Goal: Task Accomplishment & Management: Use online tool/utility

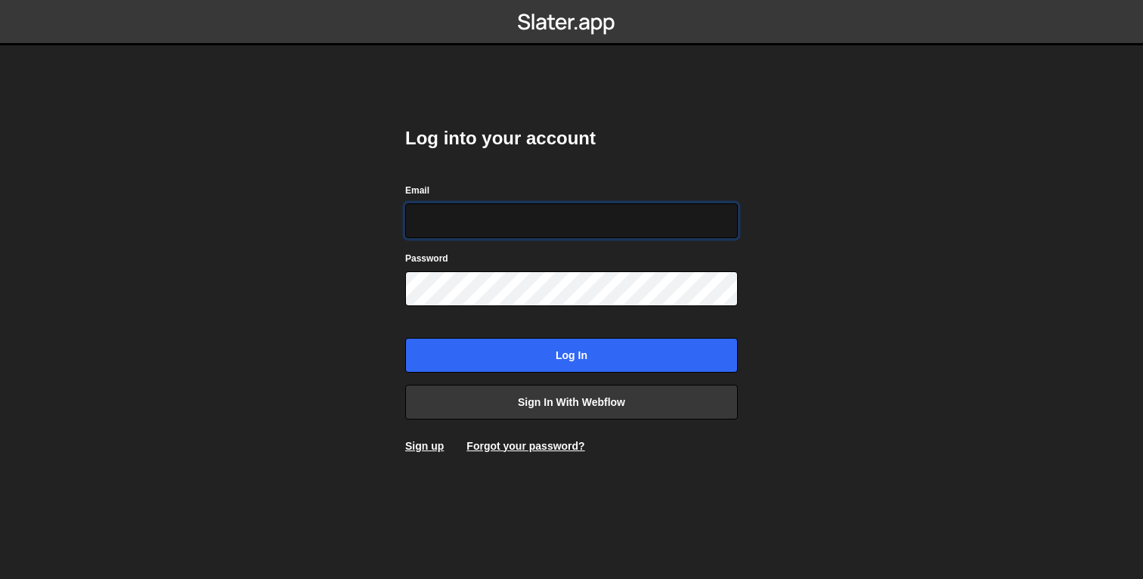
type input "[EMAIL_ADDRESS][DOMAIN_NAME]"
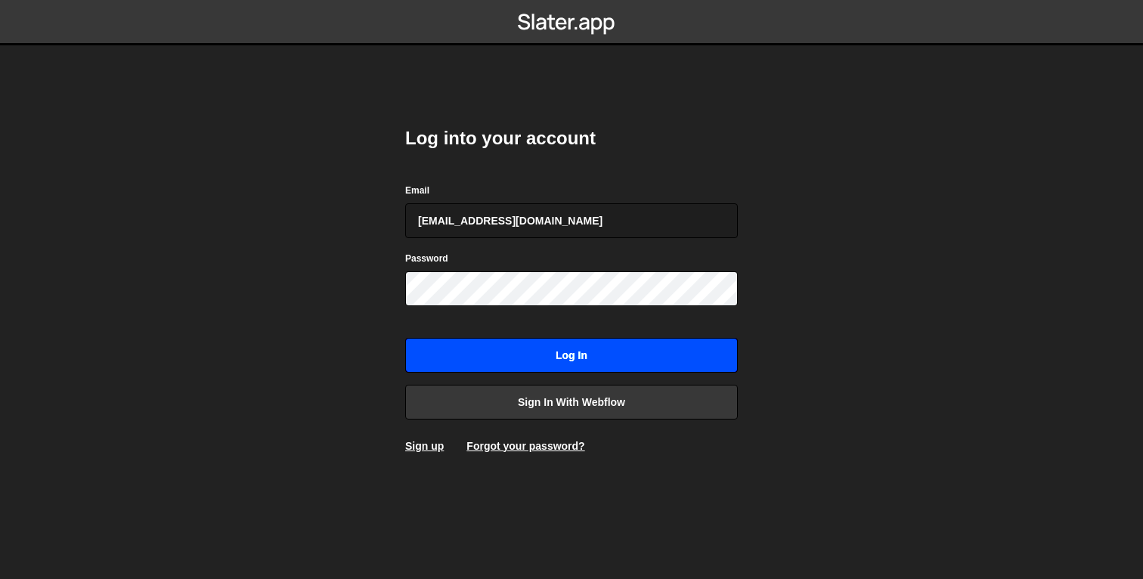
click at [538, 358] on input "Log in" at bounding box center [571, 355] width 333 height 35
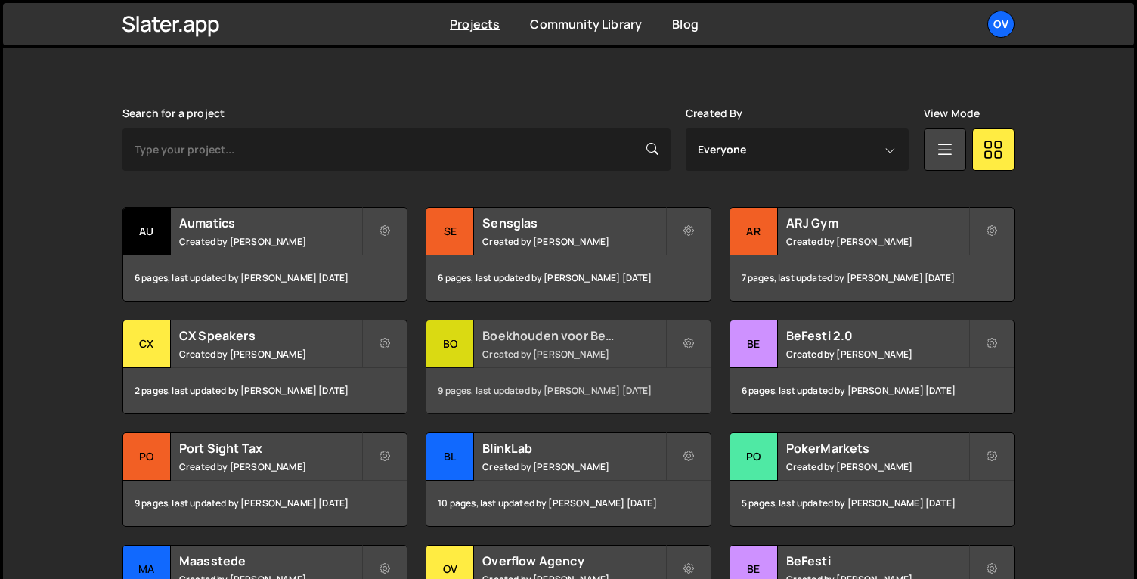
scroll to position [403, 0]
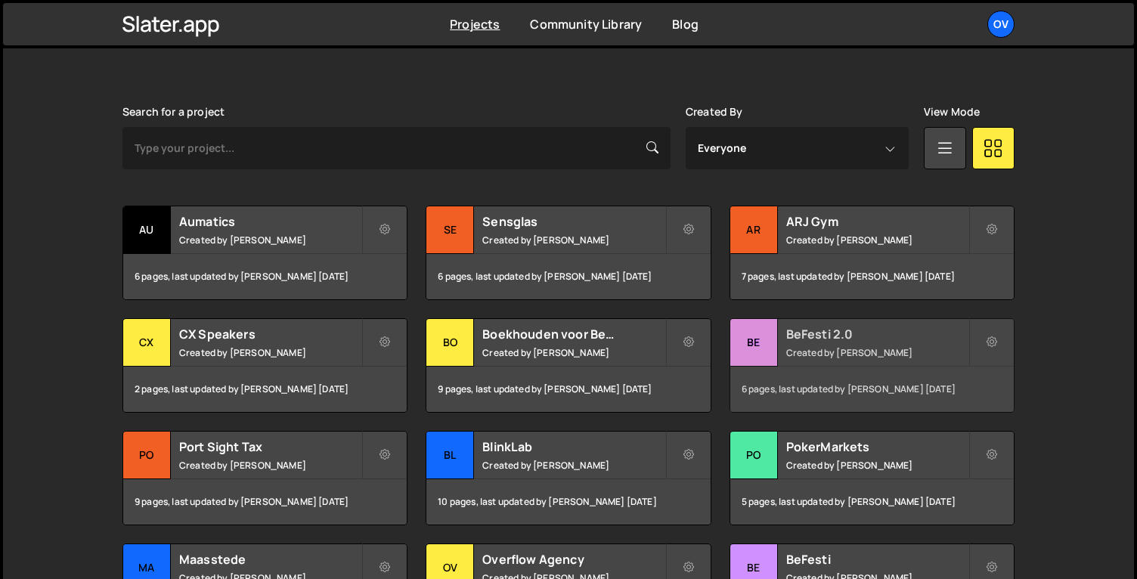
click at [815, 342] on div "BeFesti 2.0 Created by Jort Steinebach" at bounding box center [872, 342] width 284 height 47
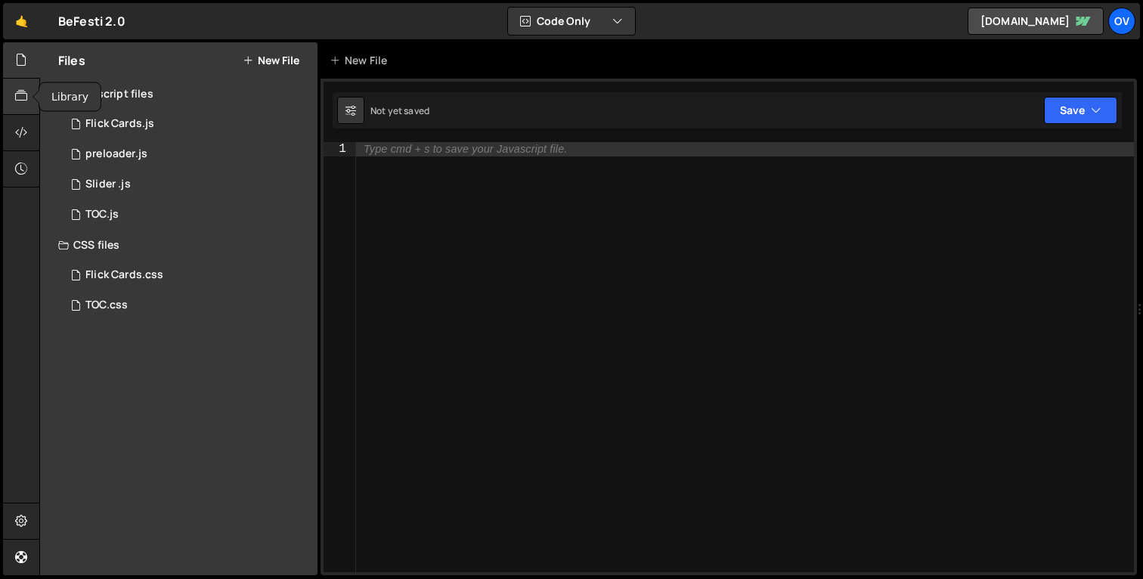
click at [27, 96] on icon at bounding box center [21, 96] width 12 height 17
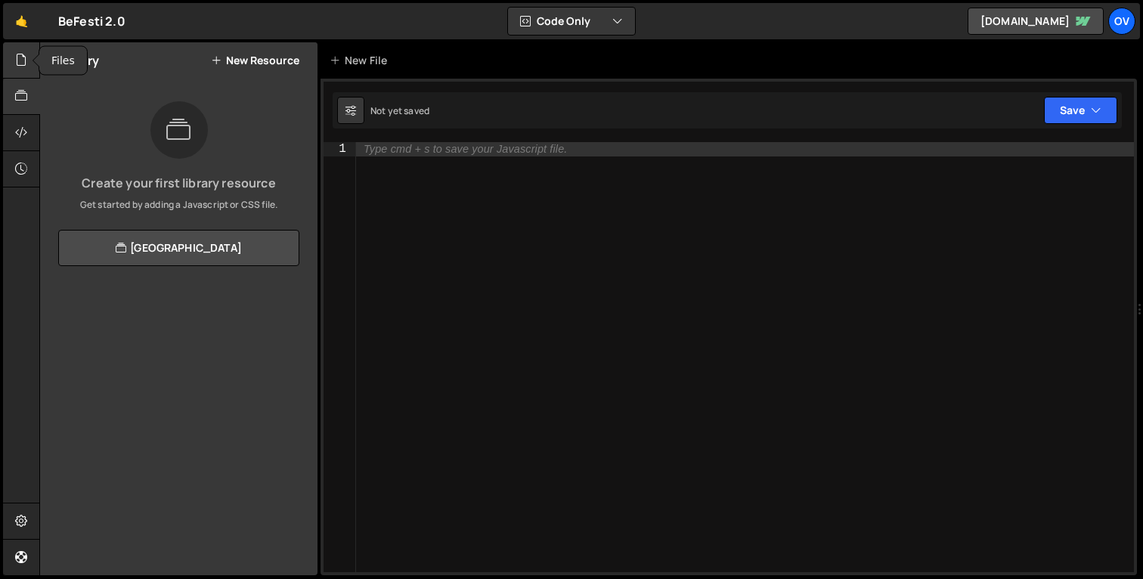
click at [23, 52] on icon at bounding box center [21, 59] width 12 height 17
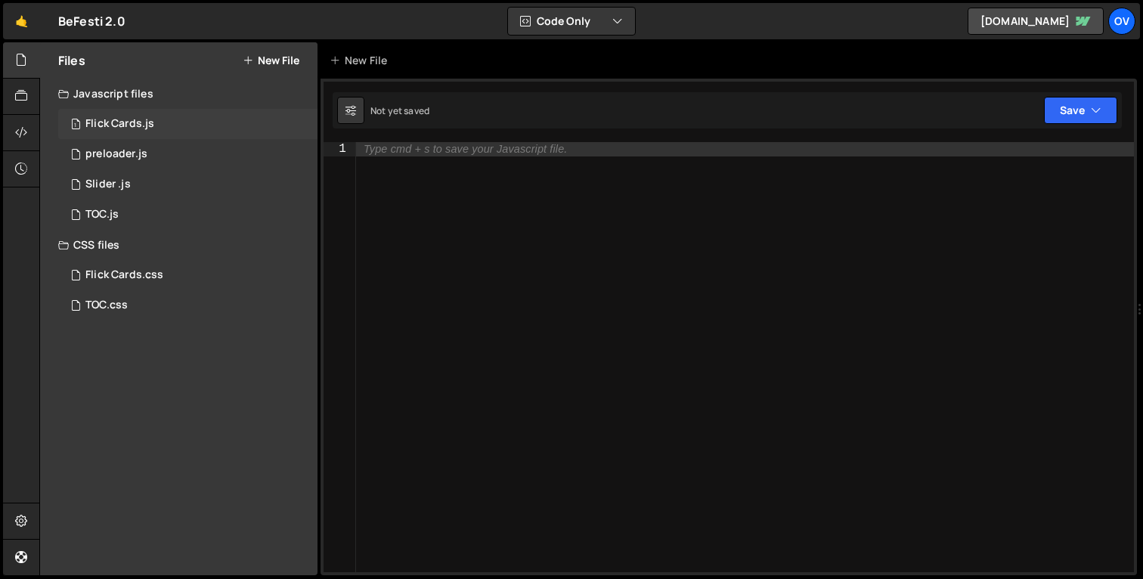
click at [197, 131] on div "1 Flick Cards.js 0" at bounding box center [187, 124] width 259 height 30
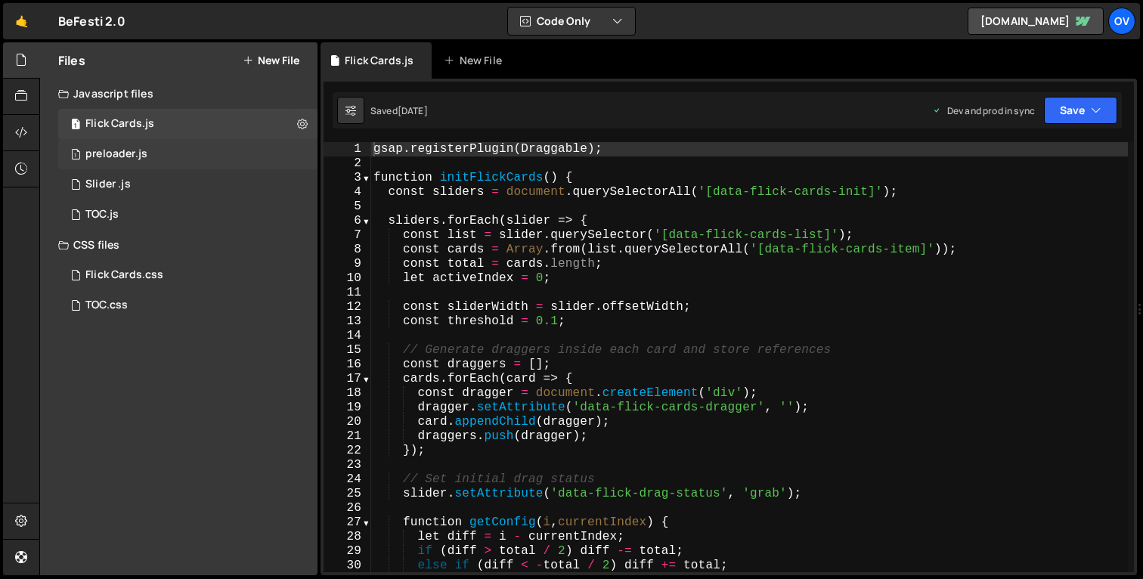
click at [96, 158] on div "preloader.js" at bounding box center [116, 154] width 62 height 14
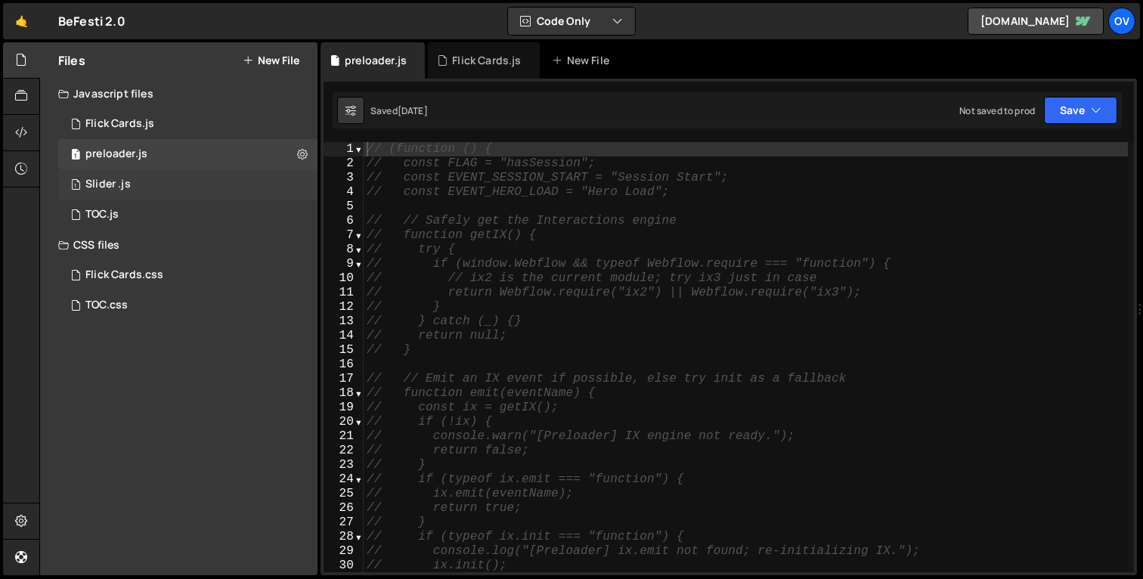
click at [166, 172] on div "1 Slider .js 0" at bounding box center [187, 184] width 259 height 30
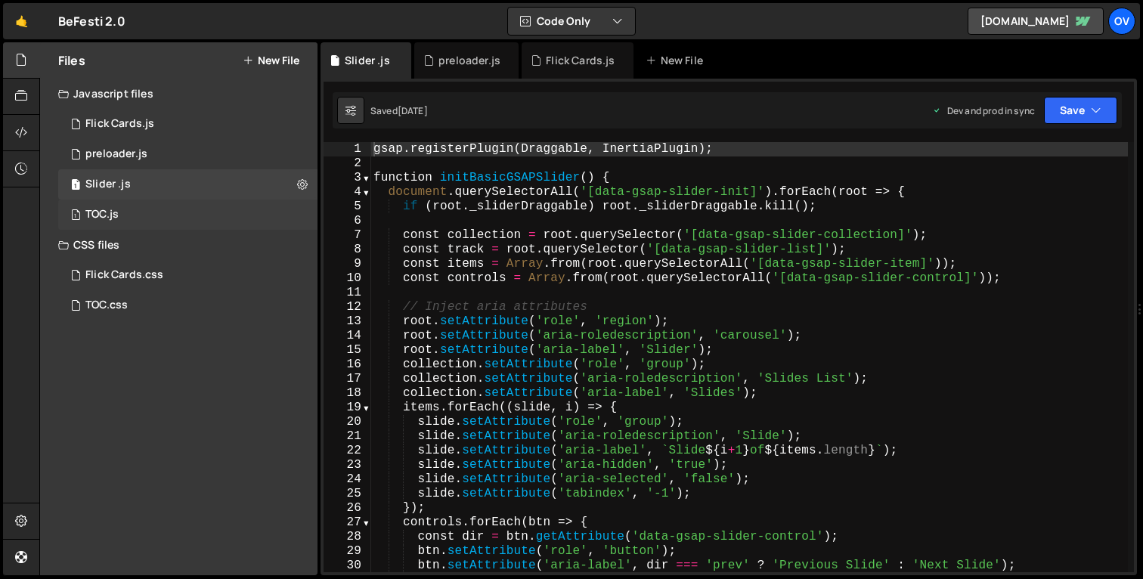
click at [166, 205] on div "1 TOC.js 0" at bounding box center [187, 215] width 259 height 30
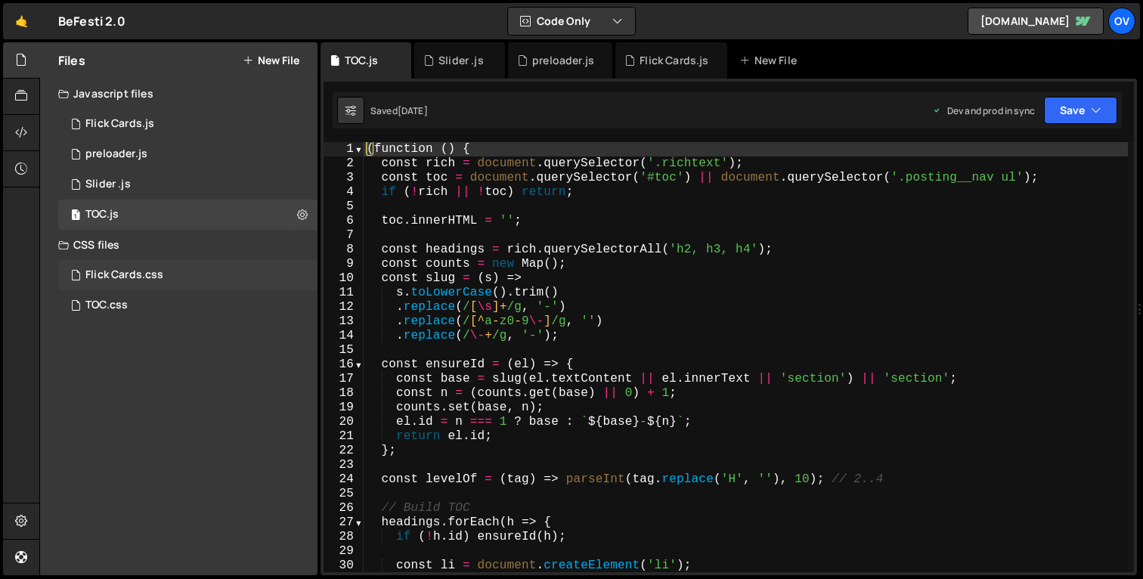
click at [150, 283] on div "Flick Cards.css 0" at bounding box center [187, 275] width 259 height 30
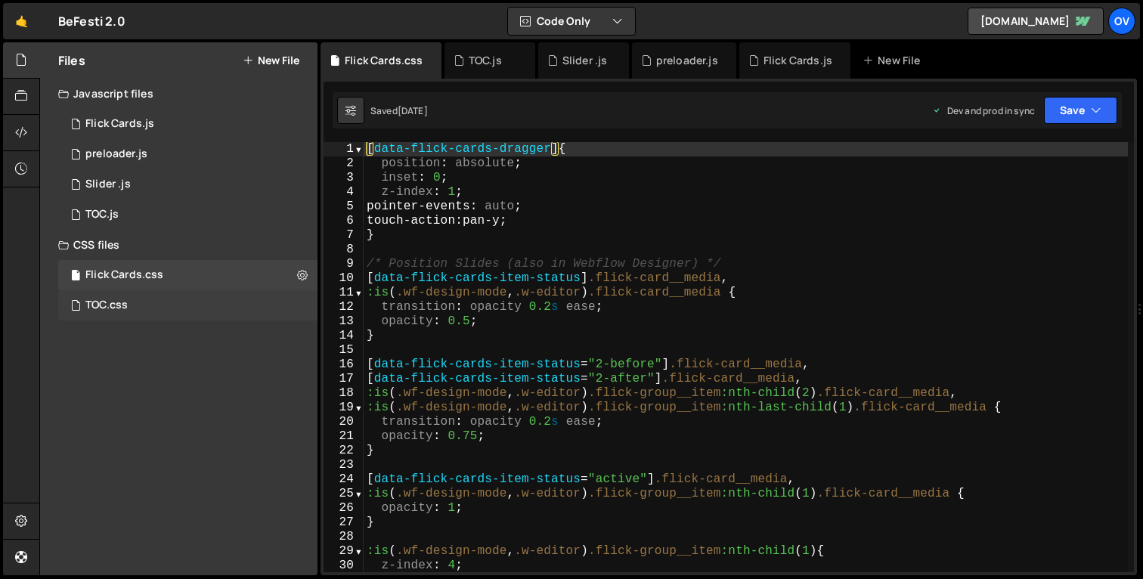
click at [150, 297] on div "TOC.css 0" at bounding box center [187, 305] width 259 height 30
